Goal: Transaction & Acquisition: Purchase product/service

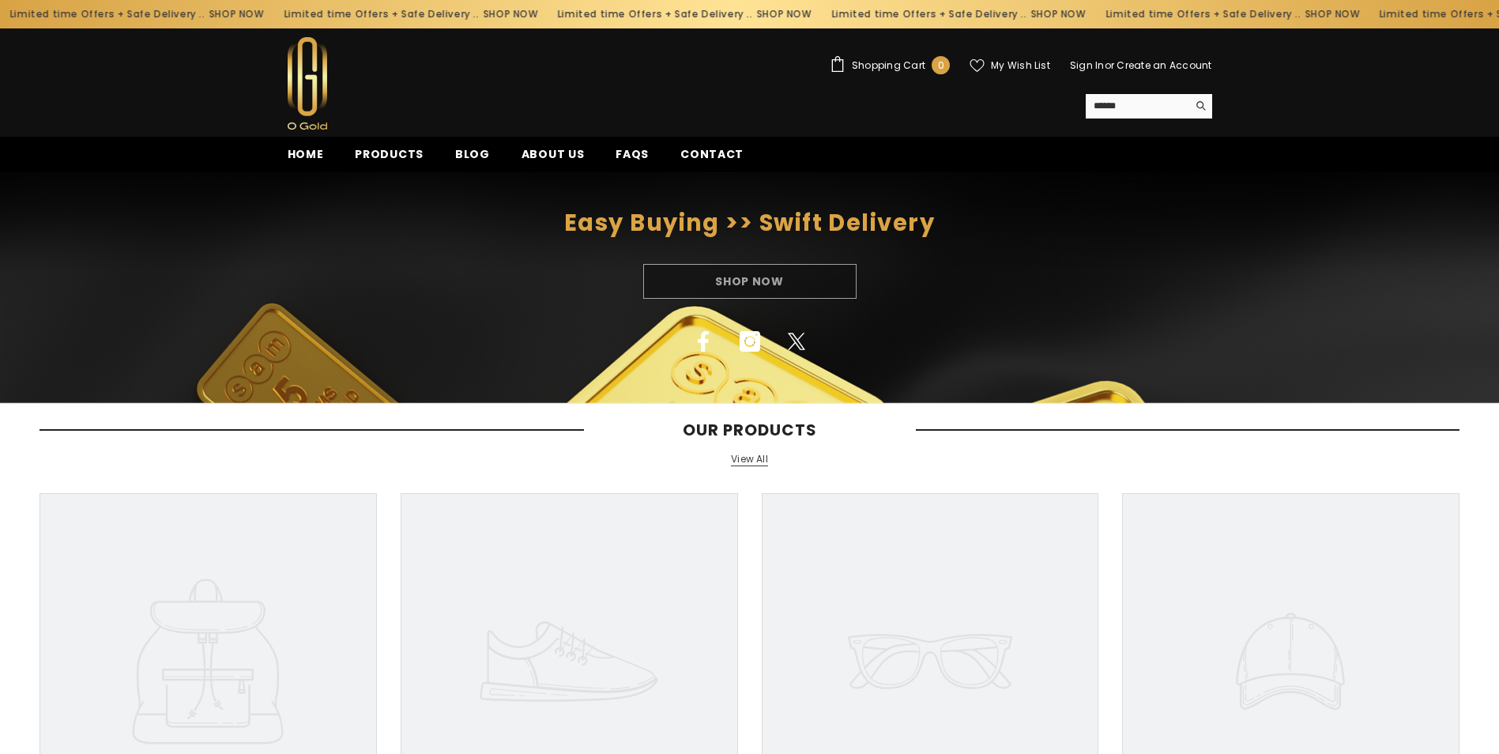
click at [747, 273] on div "Shop Now" at bounding box center [749, 281] width 1499 height 35
click at [413, 158] on span "Products" at bounding box center [389, 154] width 69 height 17
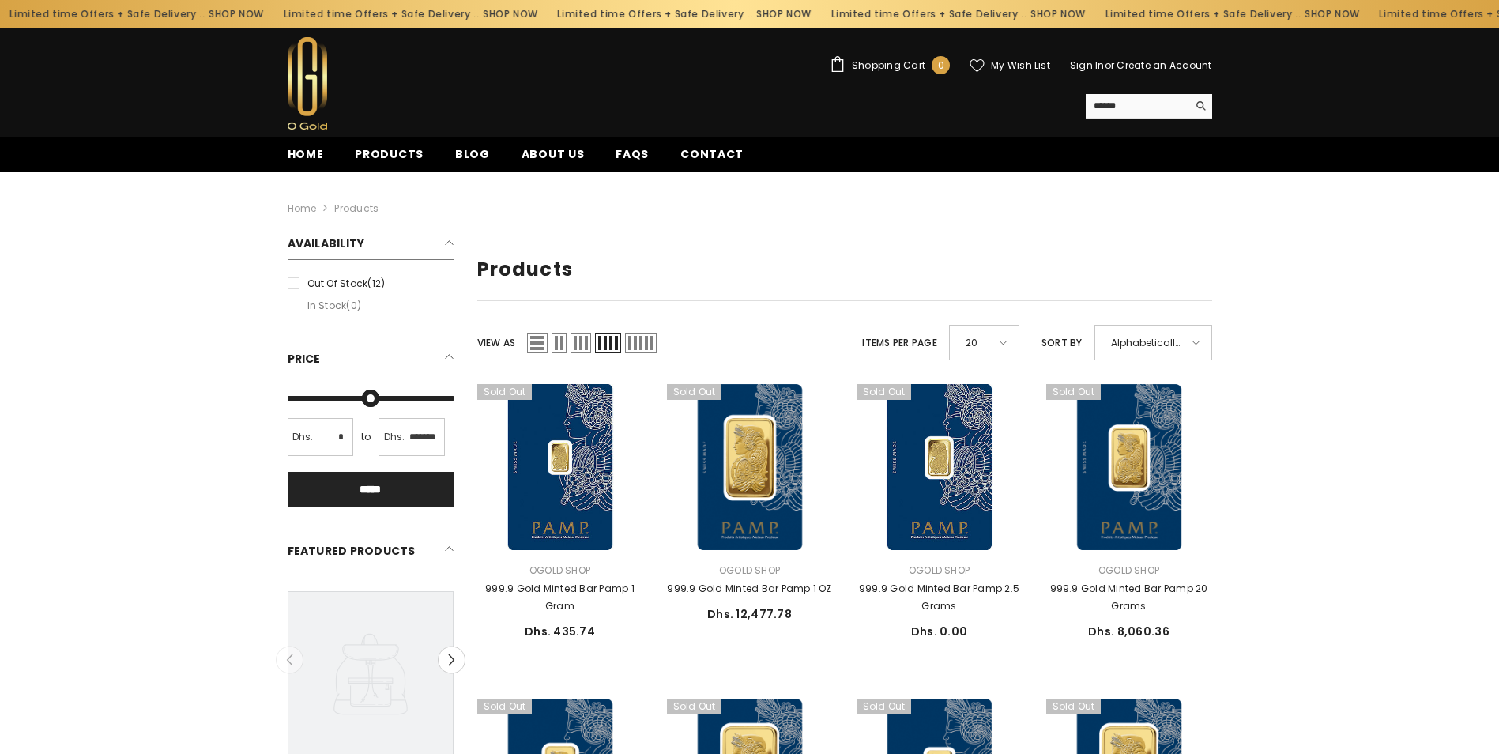
click at [537, 348] on span "List" at bounding box center [537, 343] width 21 height 21
